Goal: Transaction & Acquisition: Purchase product/service

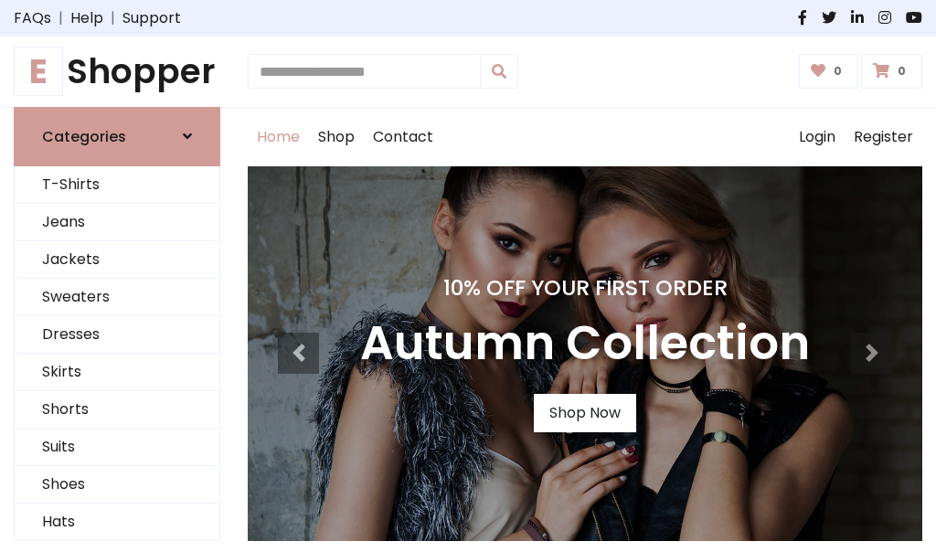
click at [468, 276] on h4 "10% Off Your First Order" at bounding box center [584, 288] width 449 height 26
click at [584, 412] on link "Shop Now" at bounding box center [585, 413] width 102 height 38
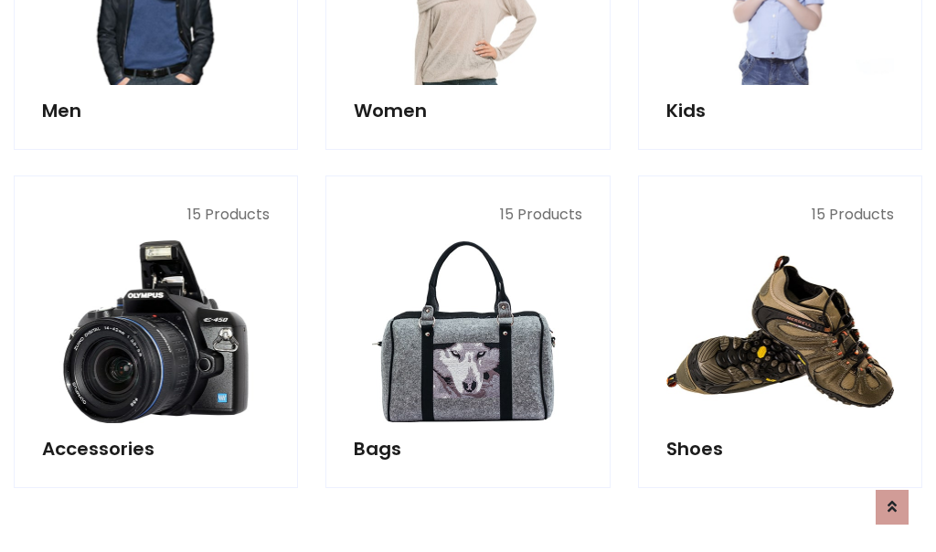
scroll to position [1822, 0]
